Goal: Find specific page/section: Find specific page/section

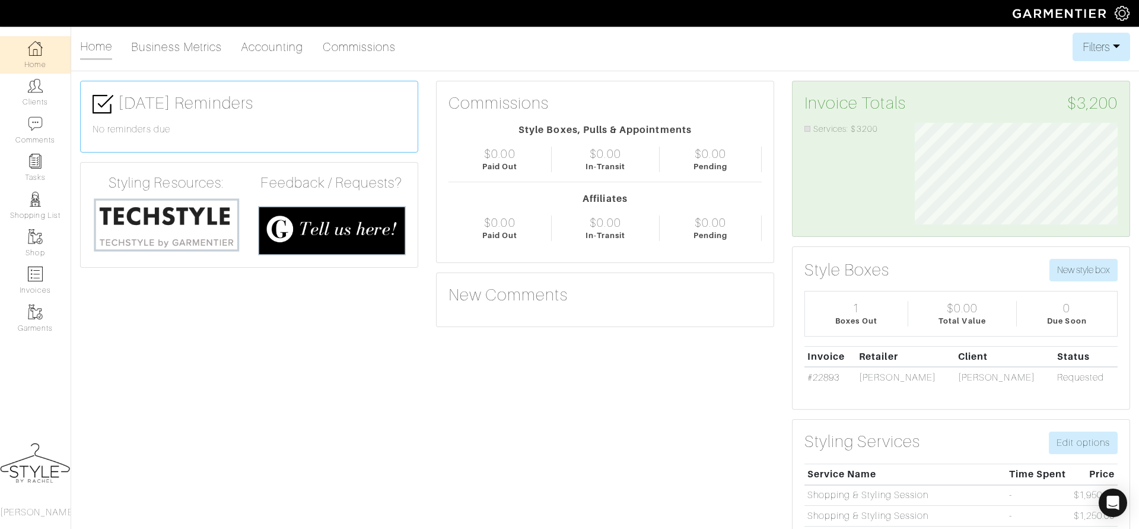
scroll to position [101, 221]
click at [48, 98] on link "Clients" at bounding box center [35, 92] width 71 height 37
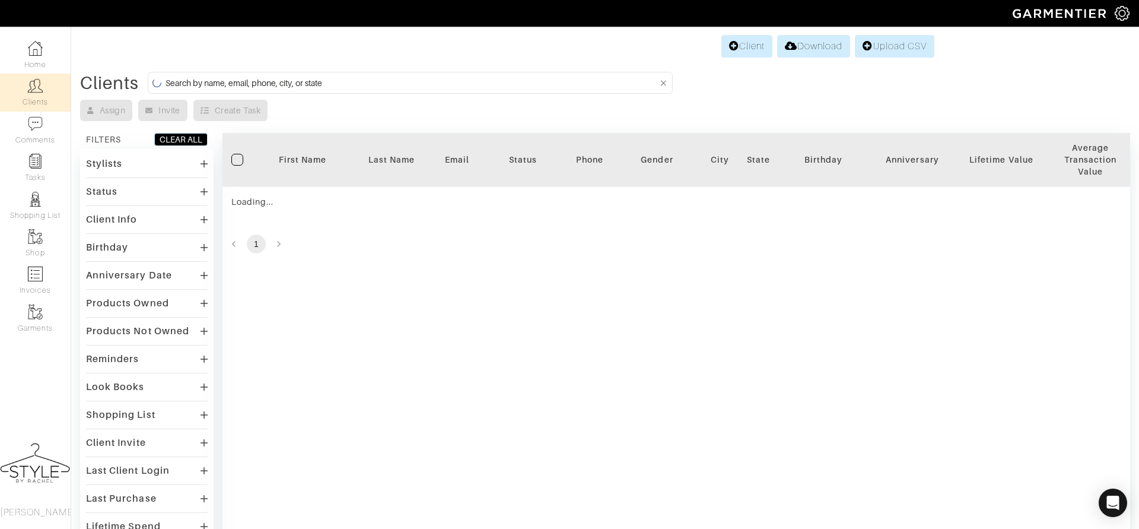
click at [299, 81] on input at bounding box center [412, 82] width 492 height 15
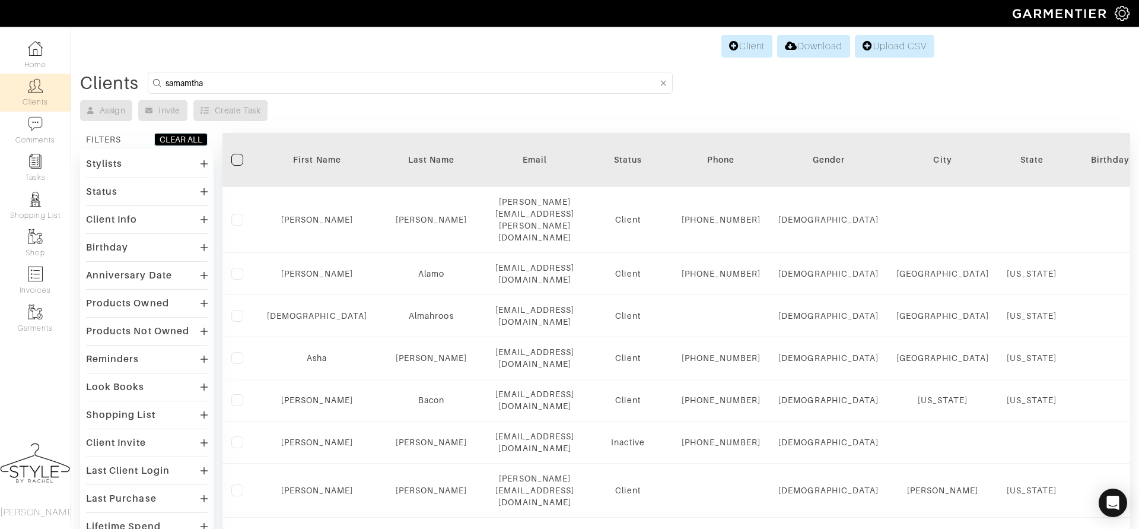
type input "samamtha"
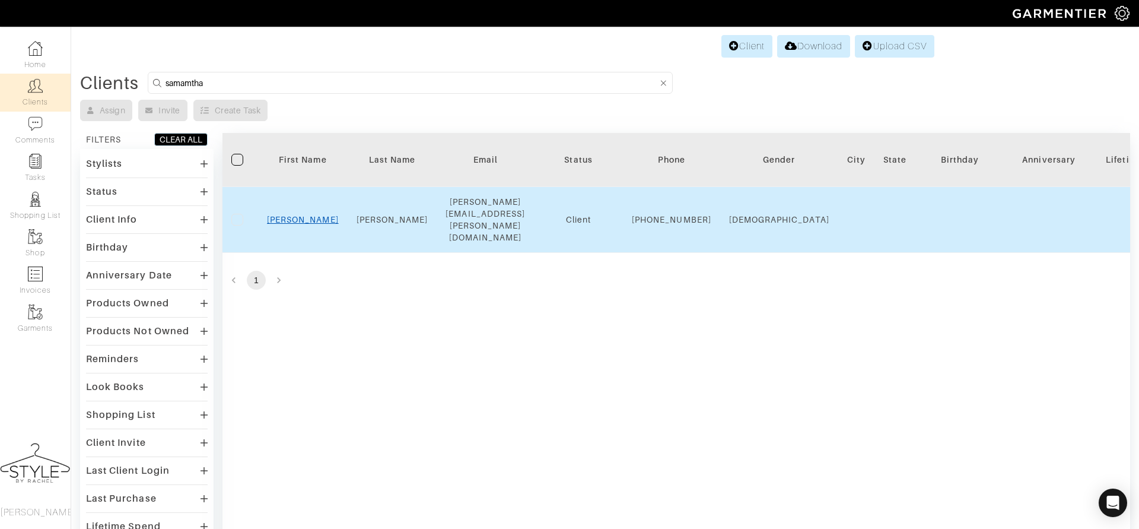
click at [295, 215] on link "Samantha" at bounding box center [303, 219] width 72 height 9
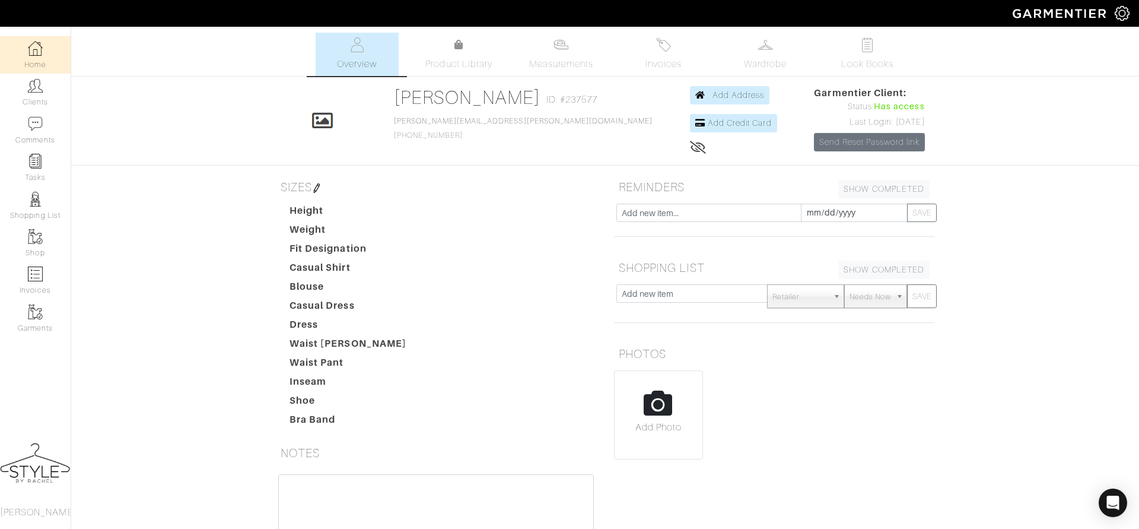
click at [33, 45] on img at bounding box center [35, 48] width 15 height 15
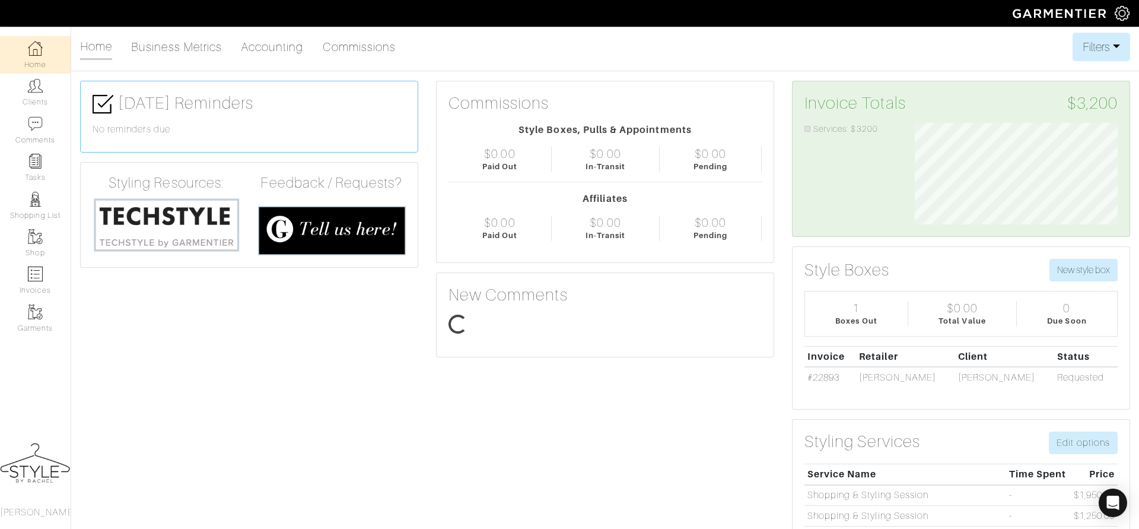
scroll to position [101, 221]
click at [42, 93] on img at bounding box center [35, 85] width 15 height 15
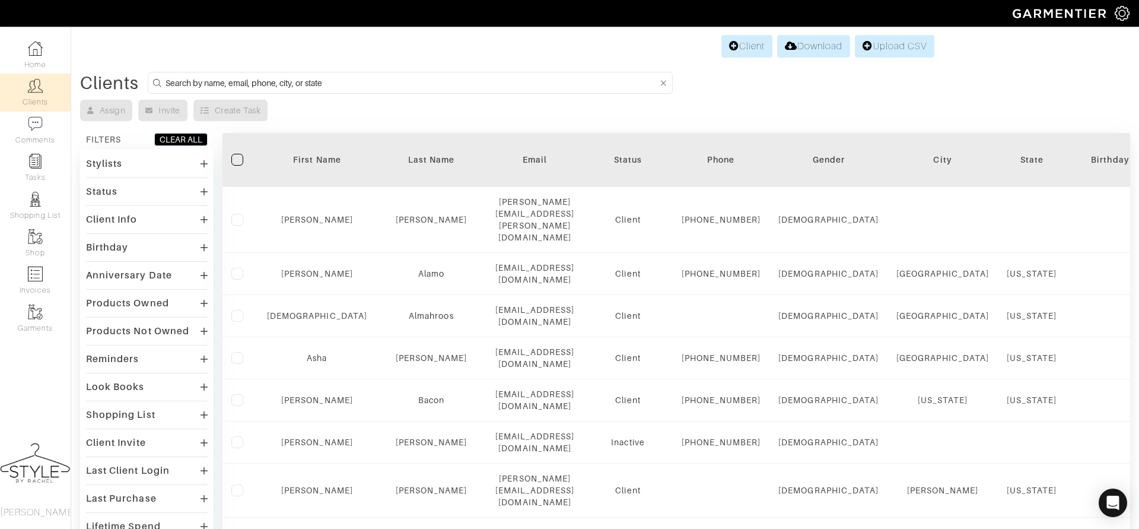
click at [195, 82] on input at bounding box center [412, 82] width 492 height 15
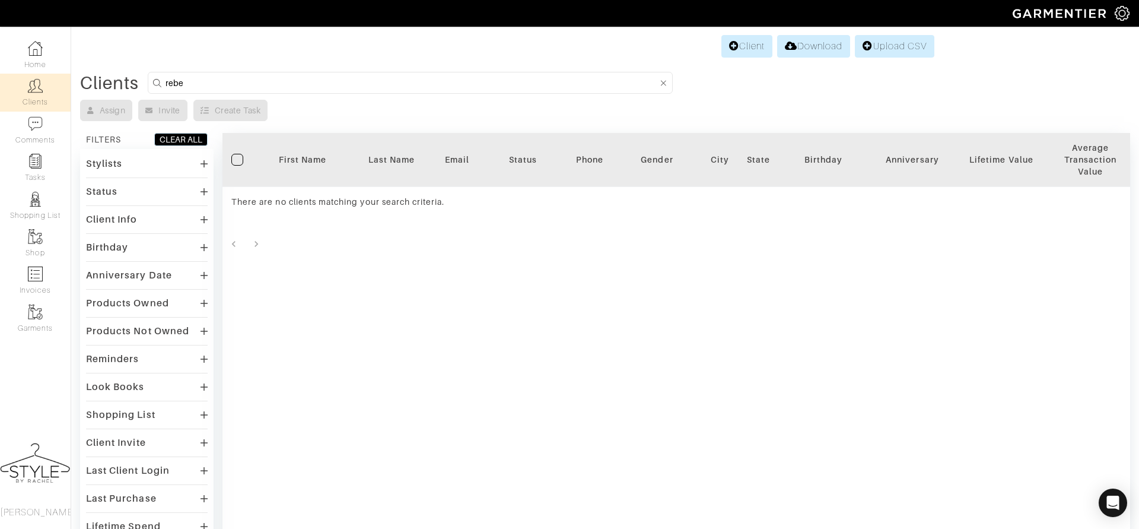
type input "rebecca"
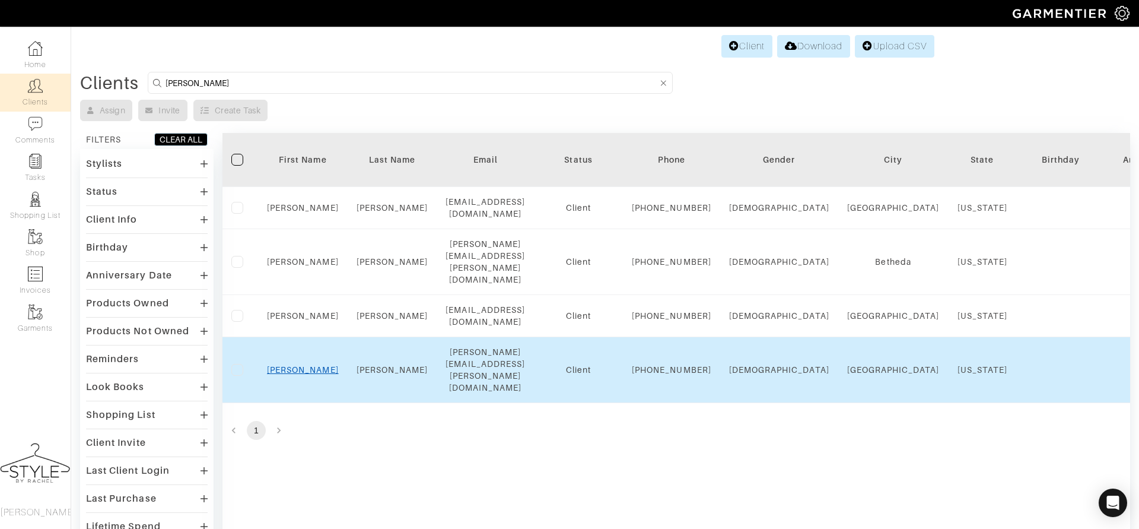
click at [292, 370] on link "Rebecca" at bounding box center [303, 369] width 72 height 9
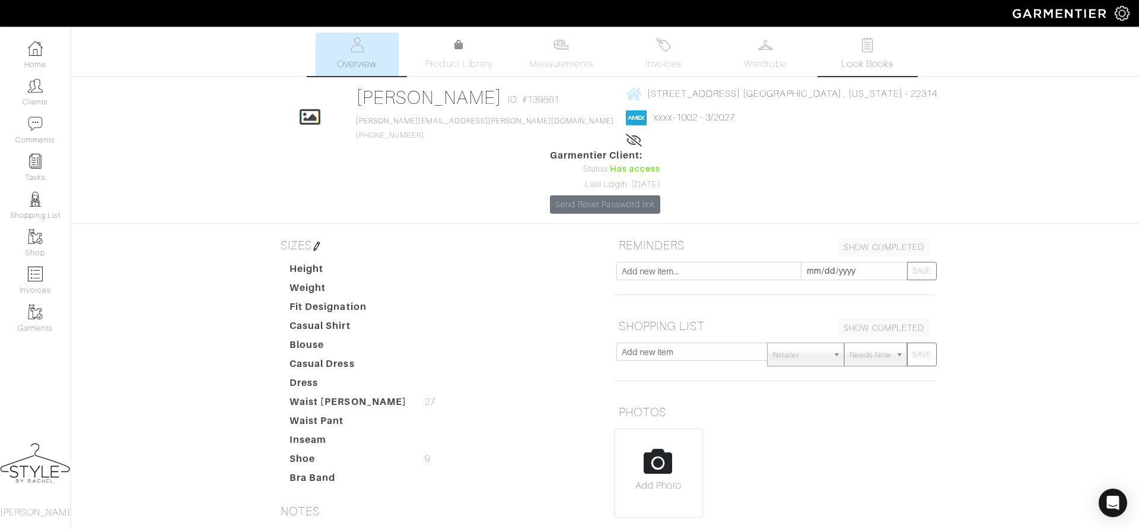
click at [860, 49] on img at bounding box center [867, 44] width 15 height 15
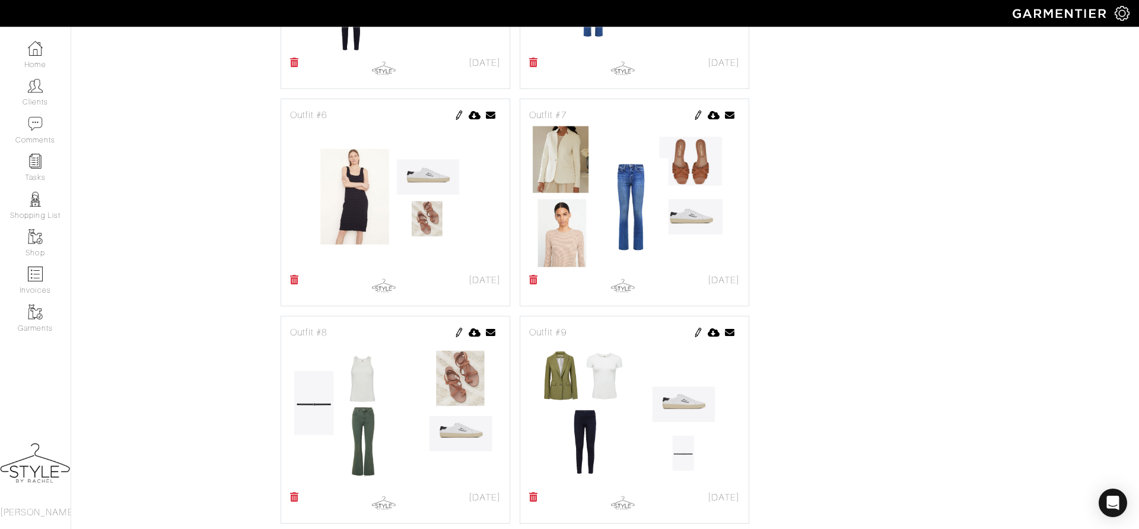
scroll to position [10809, 0]
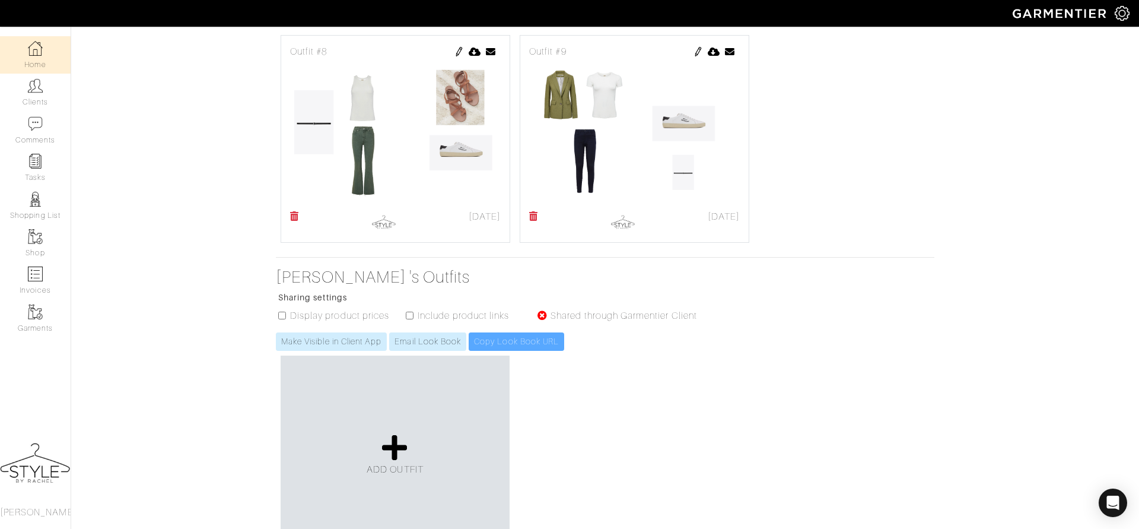
click at [40, 53] on img at bounding box center [35, 48] width 15 height 15
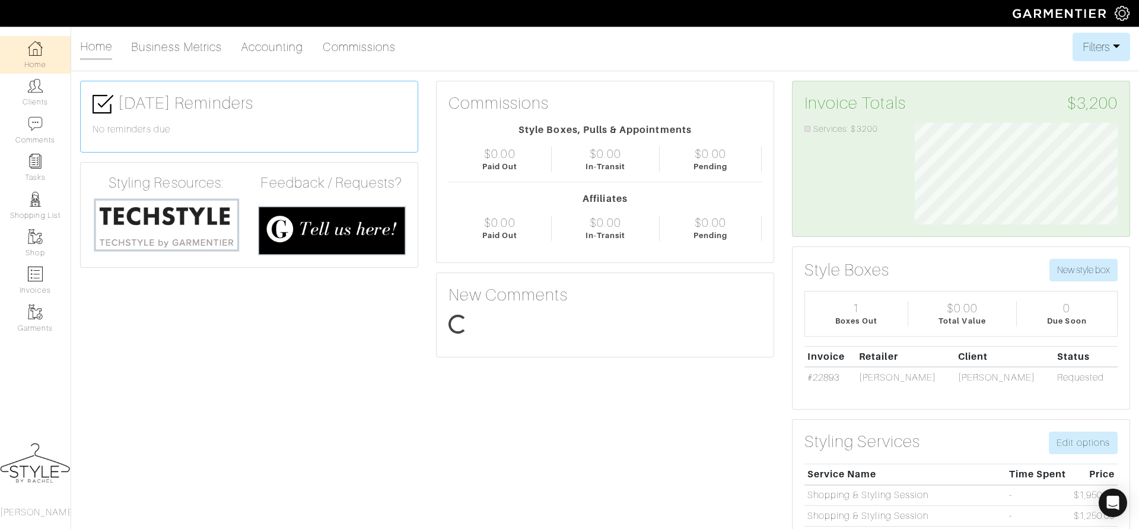
scroll to position [101, 221]
